Goal: Task Accomplishment & Management: Manage account settings

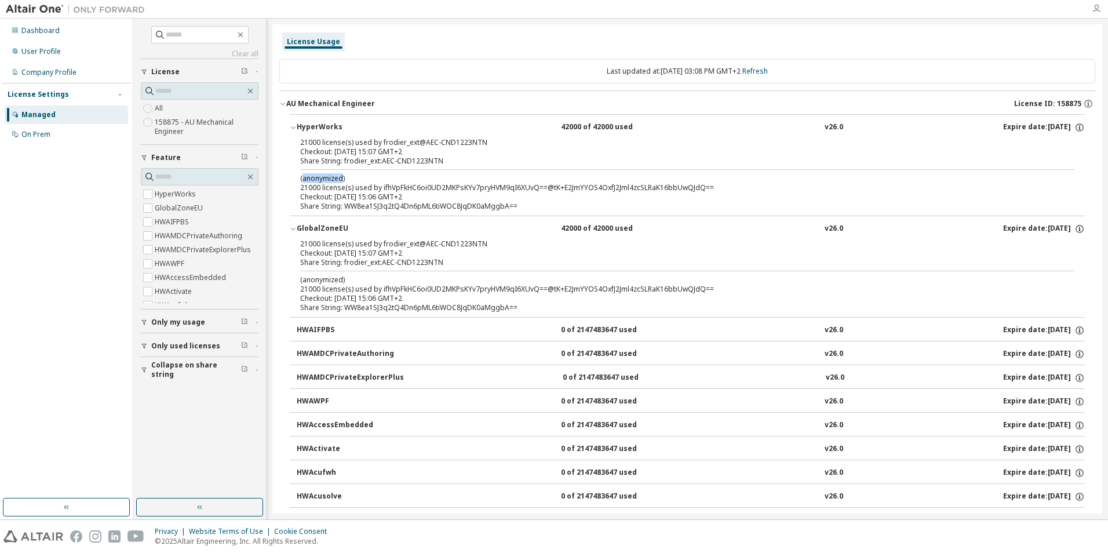
click at [1098, 13] on icon "button" at bounding box center [1096, 8] width 9 height 9
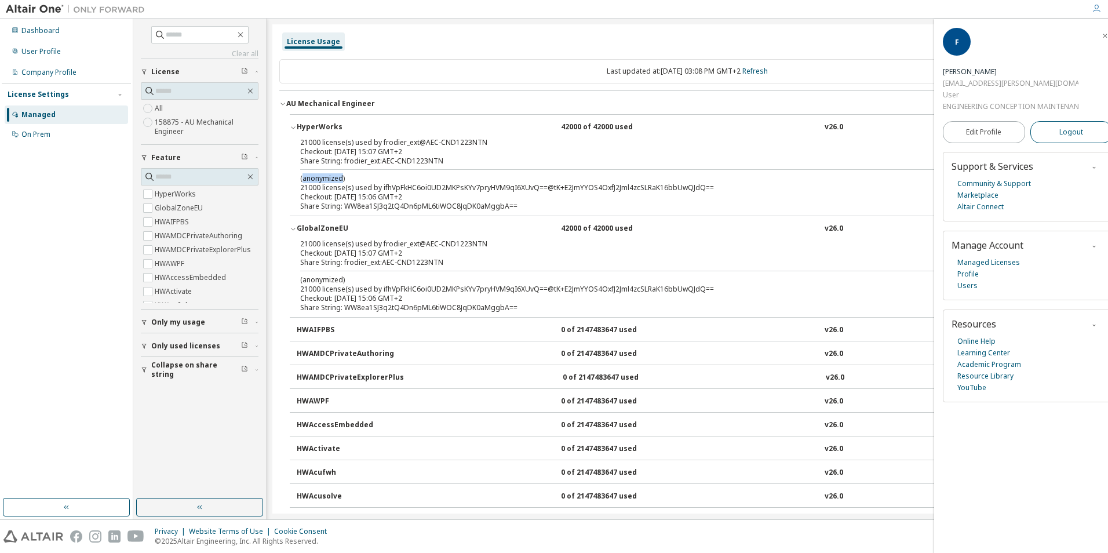
click at [1074, 131] on button "Logout" at bounding box center [1072, 132] width 82 height 22
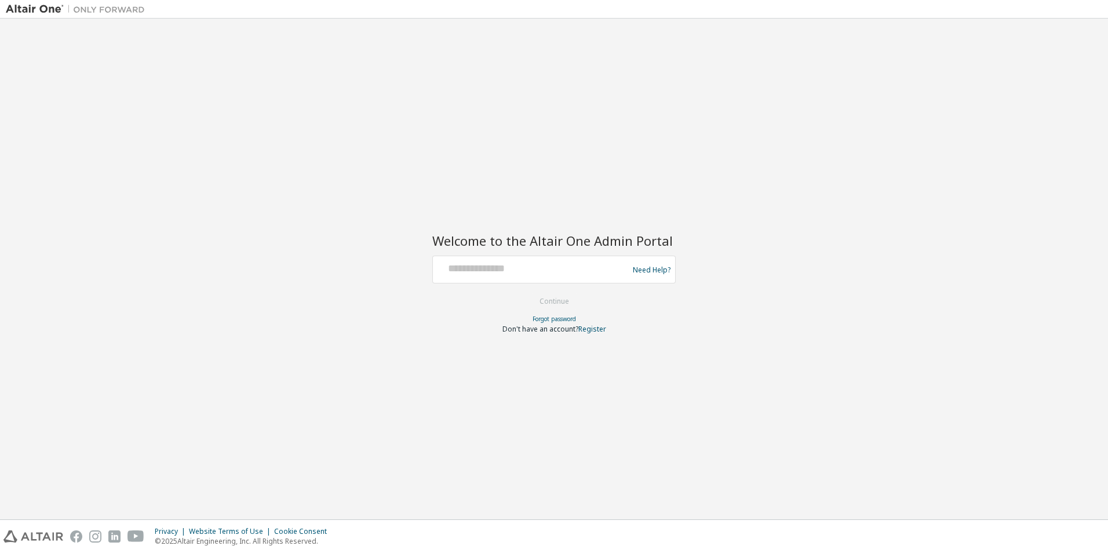
click at [47, 12] on img at bounding box center [78, 9] width 145 height 12
click at [525, 260] on input "text" at bounding box center [533, 267] width 190 height 17
click at [499, 220] on div "Welcome to the Altair One Admin Portal Need Help? Please make sure that you pro…" at bounding box center [553, 276] width 243 height 115
click at [38, 6] on img at bounding box center [78, 9] width 145 height 12
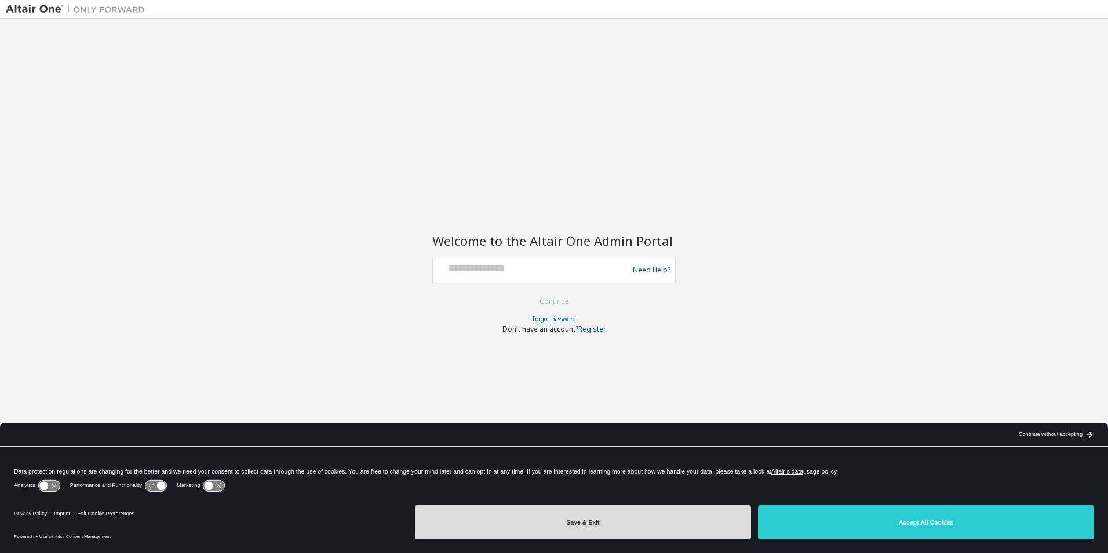
click at [604, 531] on button "Save & Exit" at bounding box center [583, 522] width 336 height 34
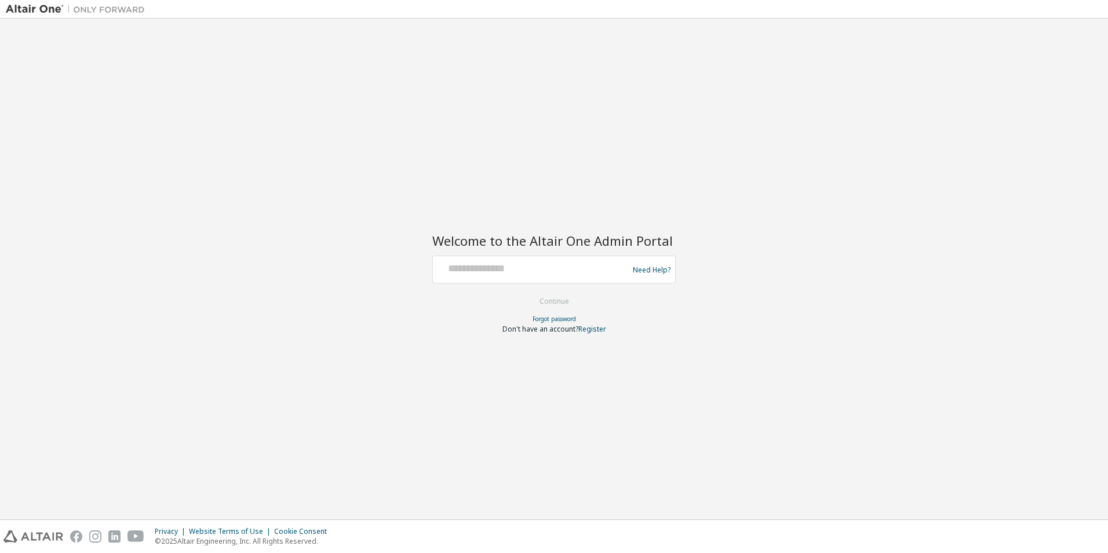
click at [50, 534] on img at bounding box center [33, 536] width 60 height 12
